Goal: Information Seeking & Learning: Learn about a topic

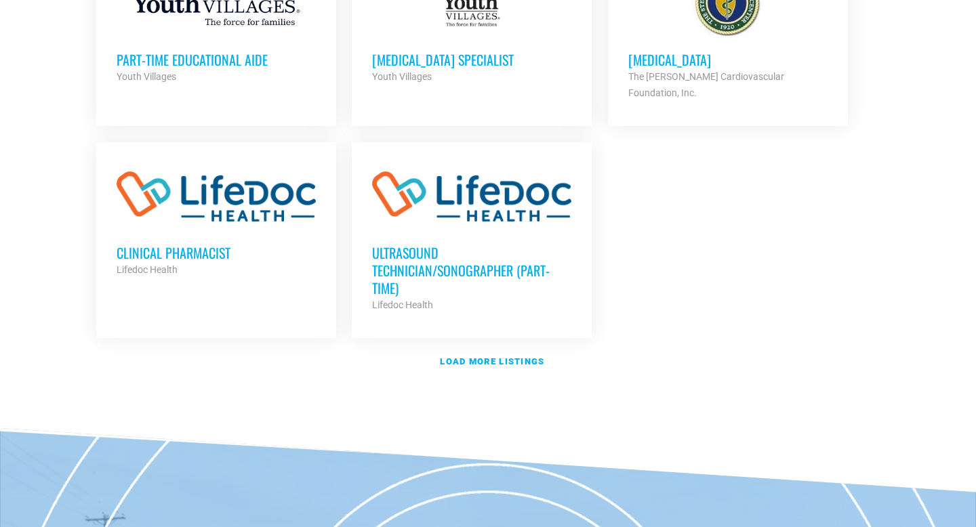
scroll to position [1635, 0]
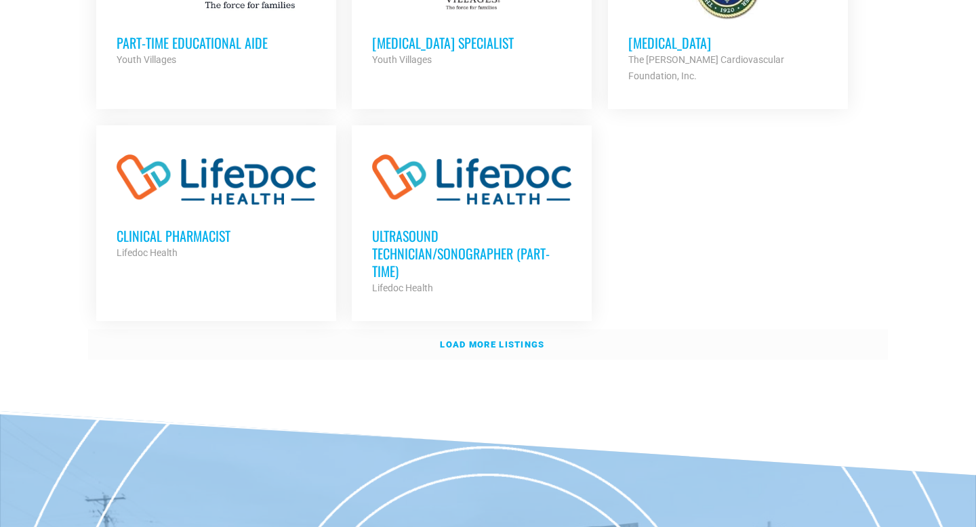
click at [456, 330] on link "Load more listings" at bounding box center [488, 345] width 800 height 31
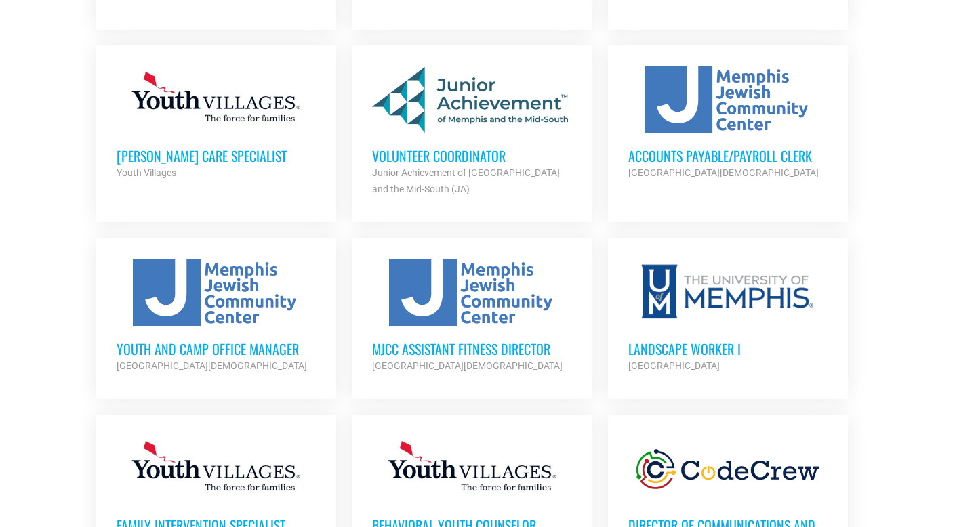
scroll to position [1934, 0]
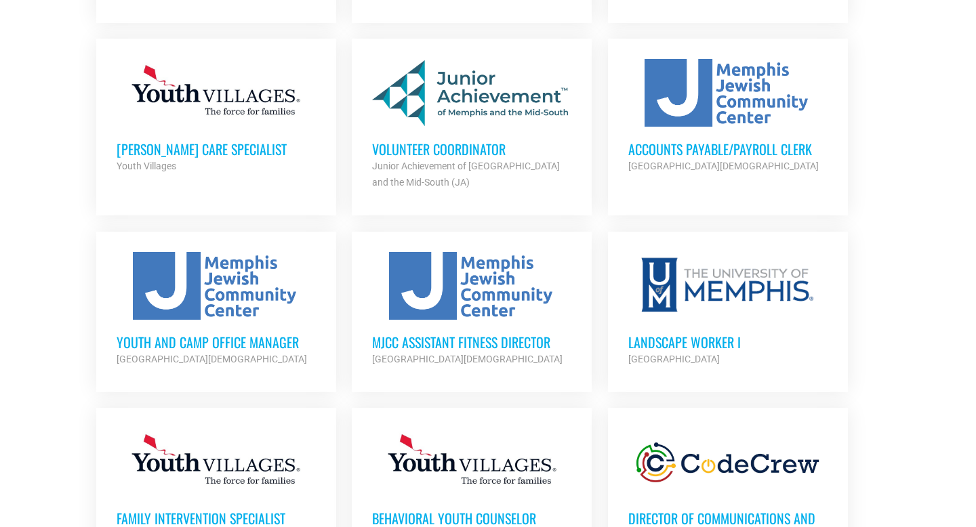
click at [256, 334] on h3 "Youth and Camp Office Manager" at bounding box center [216, 343] width 199 height 18
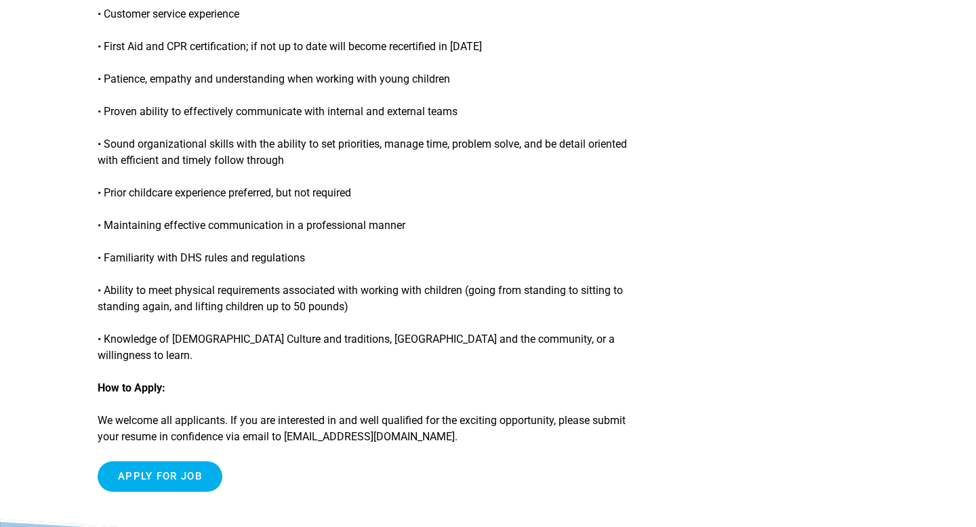
scroll to position [1224, 0]
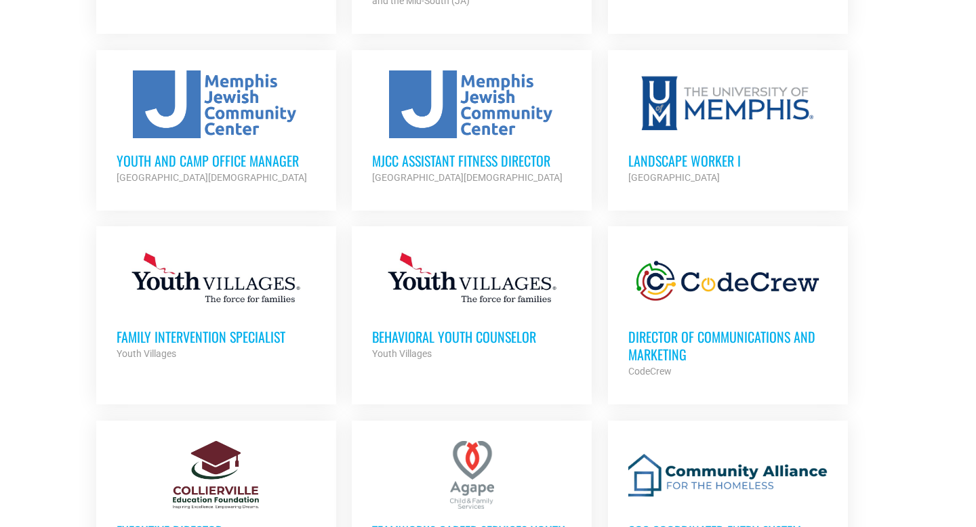
scroll to position [2117, 0]
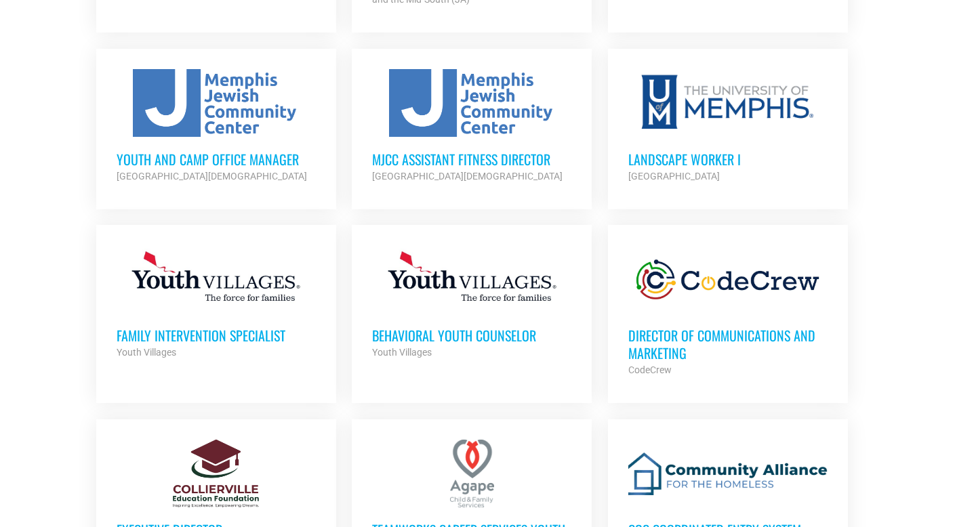
click at [694, 327] on h3 "Director of Communications and Marketing" at bounding box center [728, 344] width 199 height 35
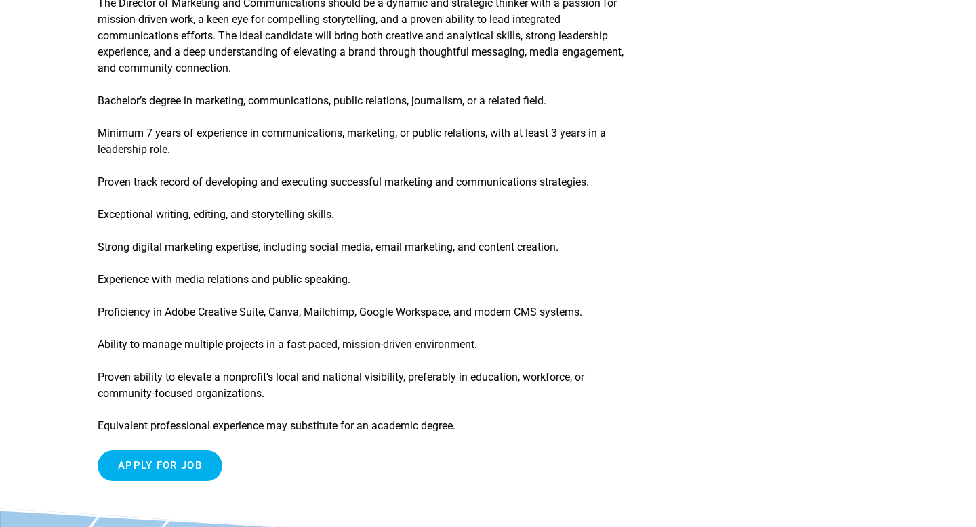
scroll to position [1553, 0]
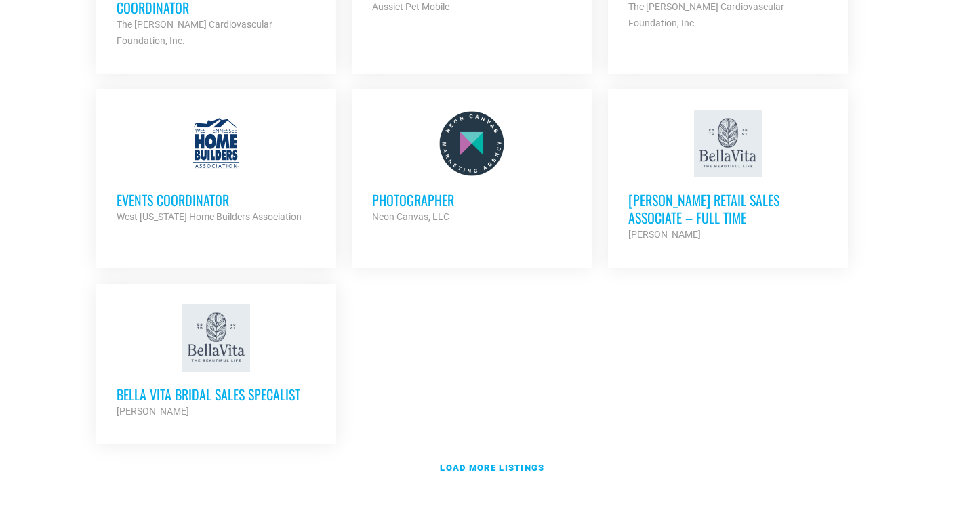
scroll to position [2890, 0]
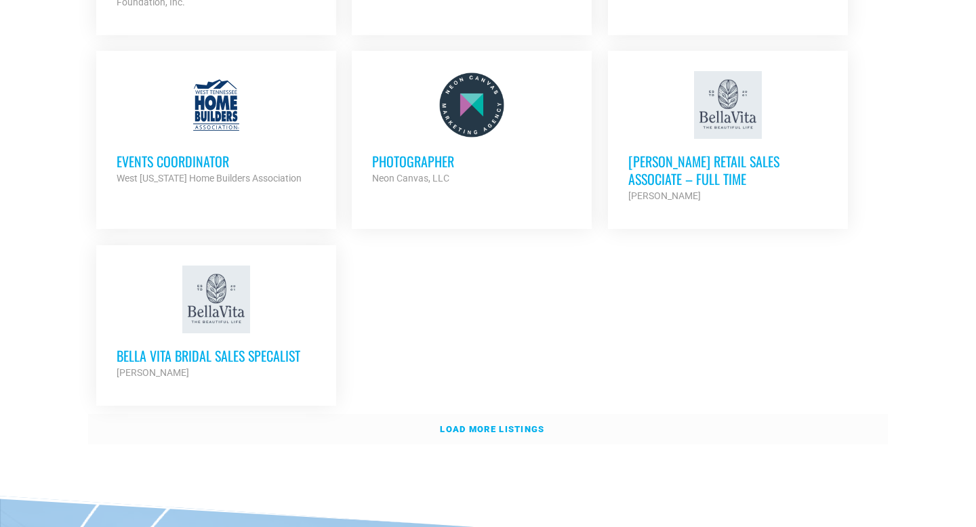
click at [469, 424] on strong "Load more listings" at bounding box center [492, 429] width 104 height 10
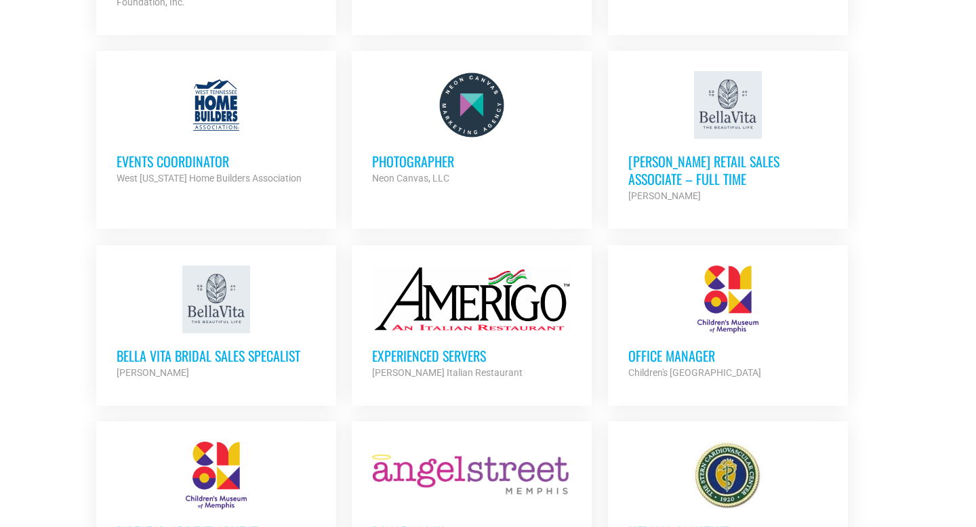
click at [664, 347] on h3 "Office Manager" at bounding box center [728, 356] width 199 height 18
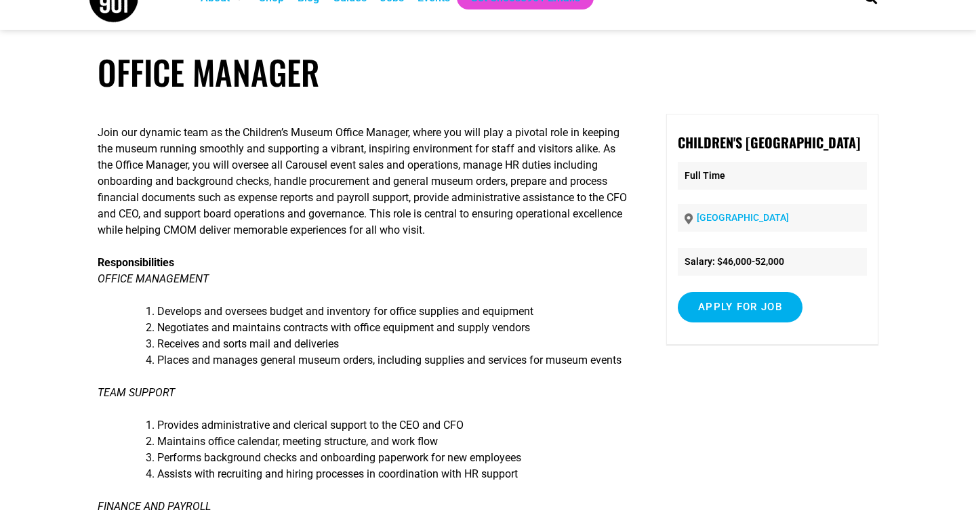
scroll to position [26, 0]
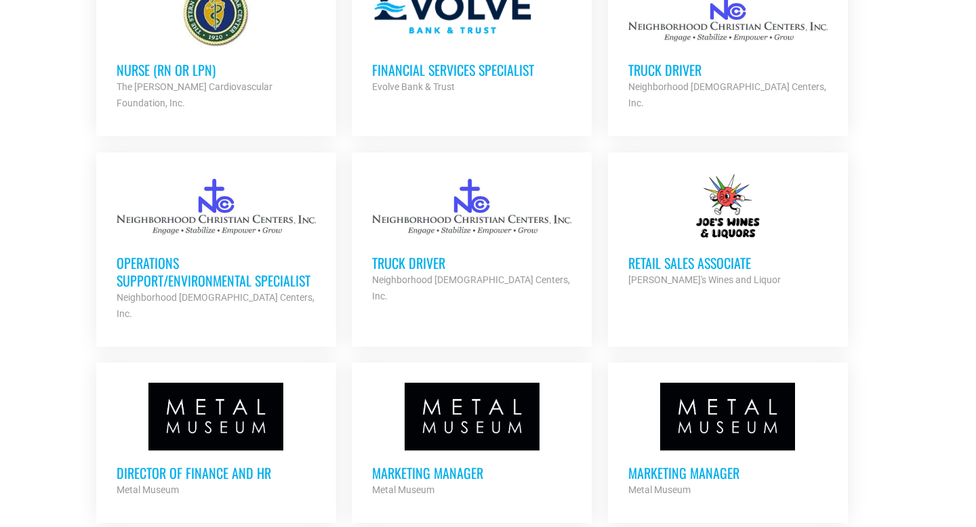
scroll to position [3570, 0]
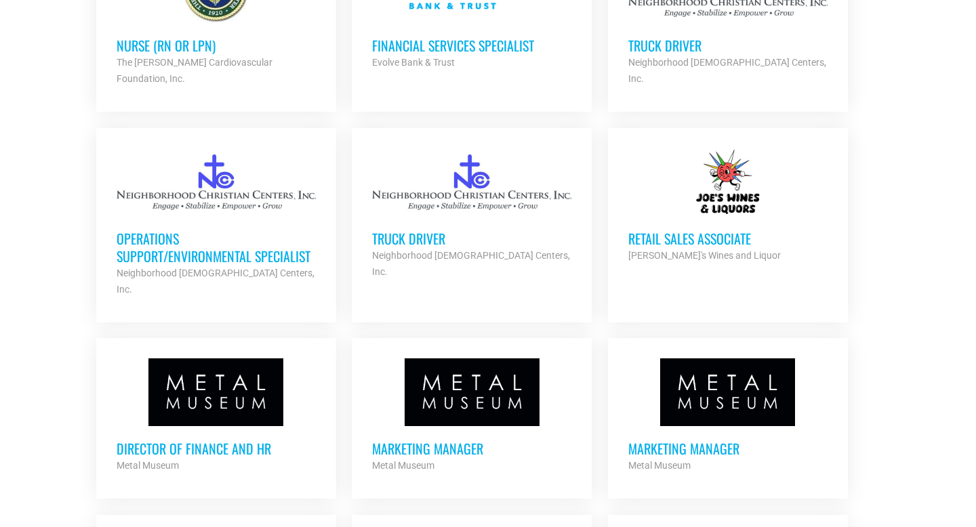
click at [412, 440] on h3 "Marketing Manager" at bounding box center [471, 449] width 199 height 18
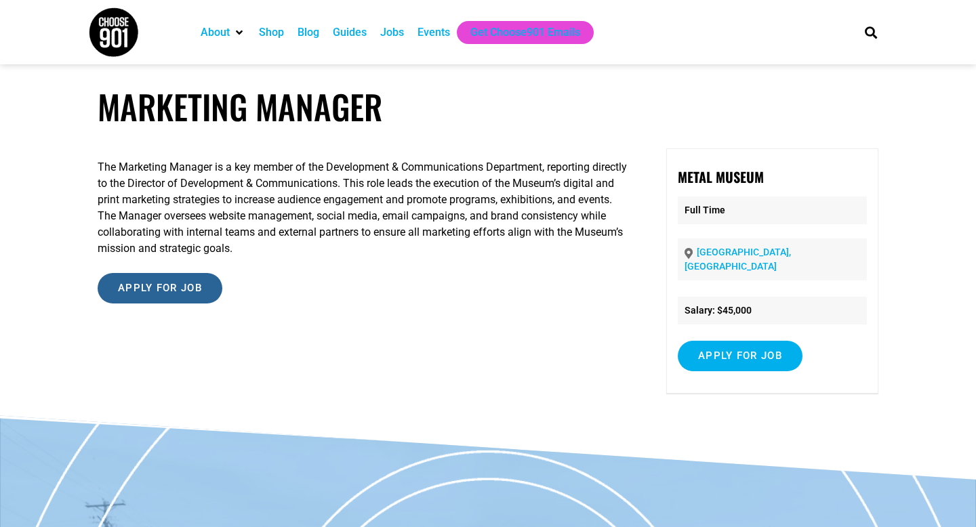
click at [178, 299] on input "Apply for job" at bounding box center [160, 288] width 125 height 31
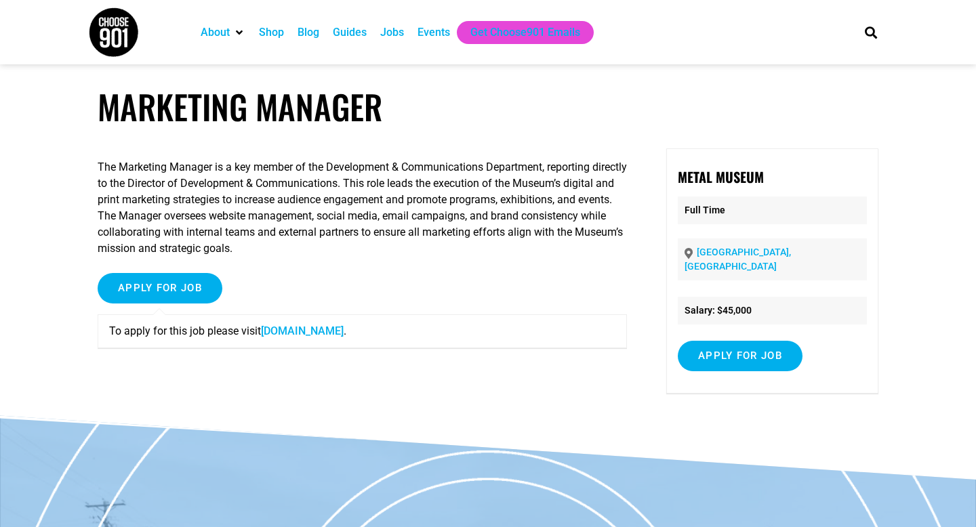
click at [306, 333] on link "www.metalmuseum.org" at bounding box center [302, 331] width 83 height 13
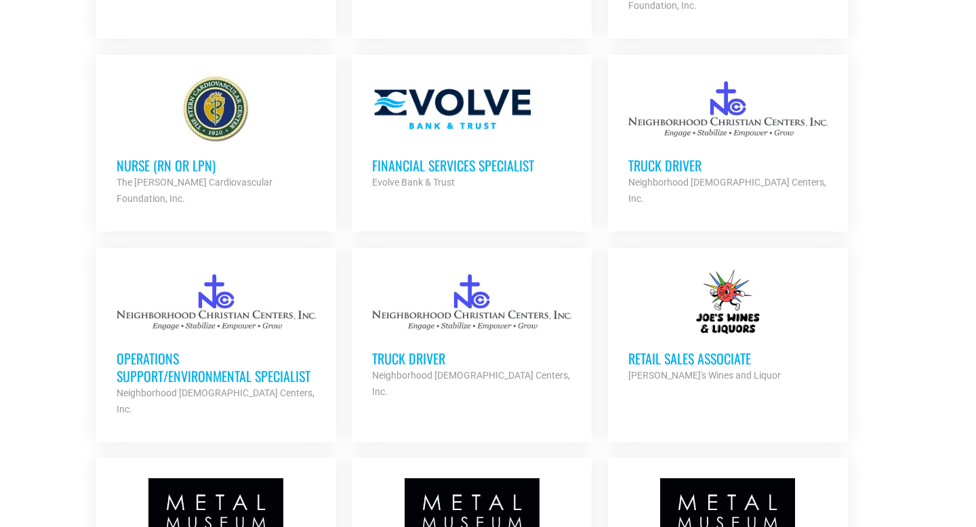
scroll to position [3429, 0]
